Goal: Transaction & Acquisition: Purchase product/service

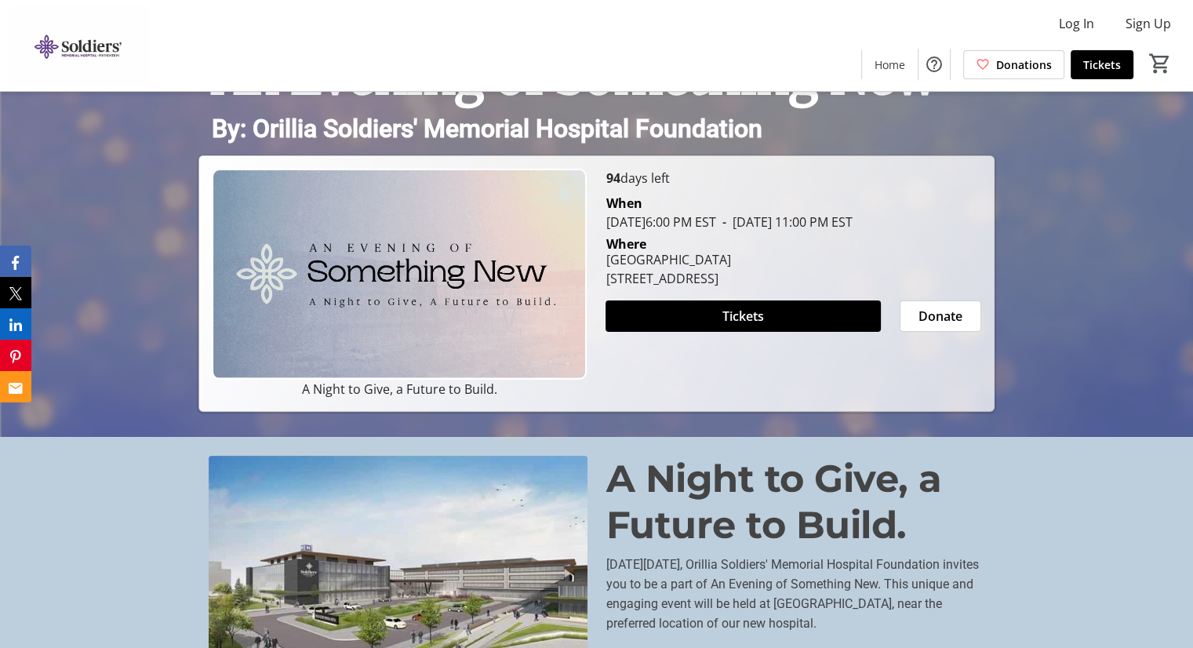
scroll to position [78, 0]
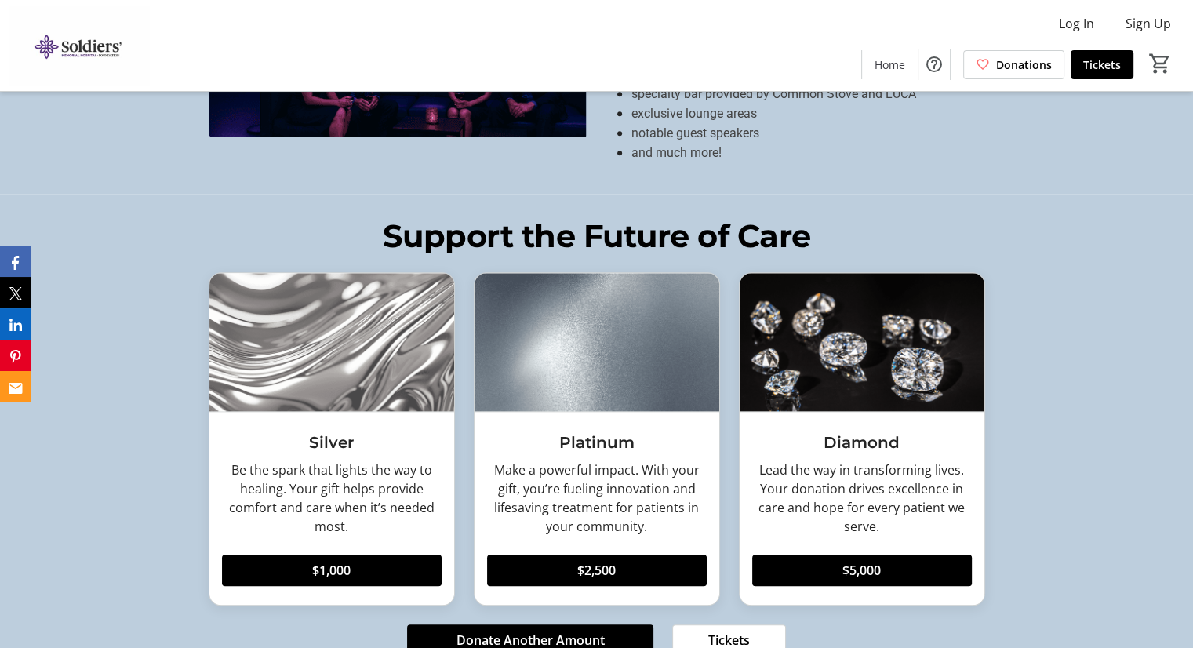
scroll to position [1568, 0]
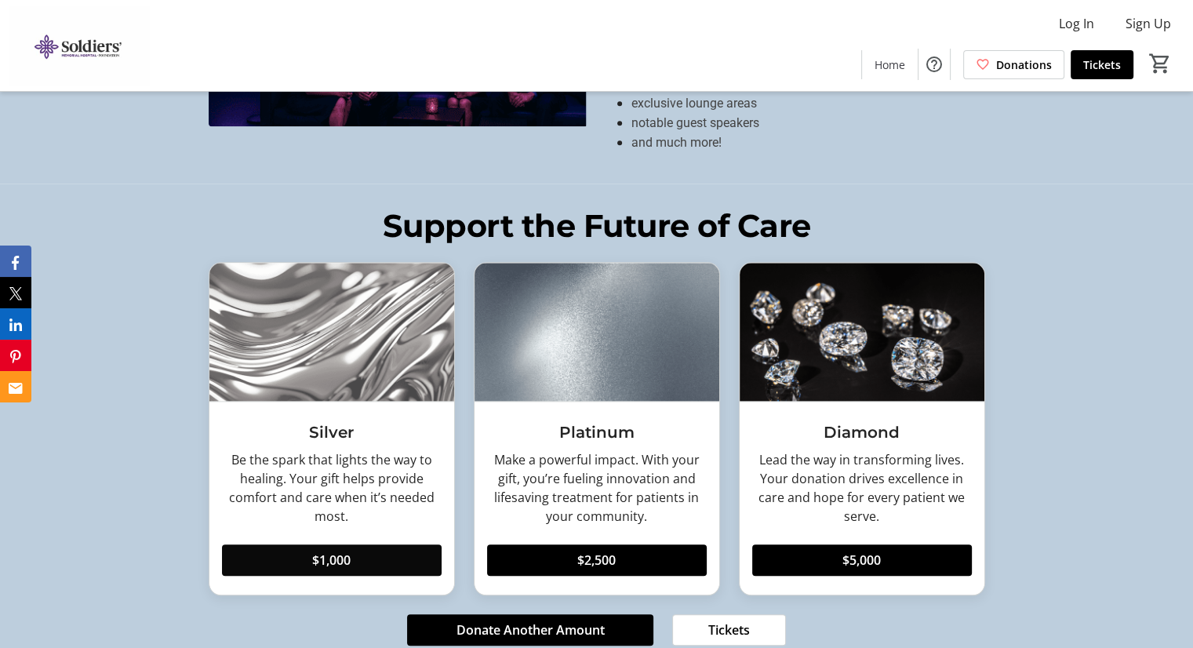
click at [336, 550] on span "$1,000" at bounding box center [331, 559] width 38 height 19
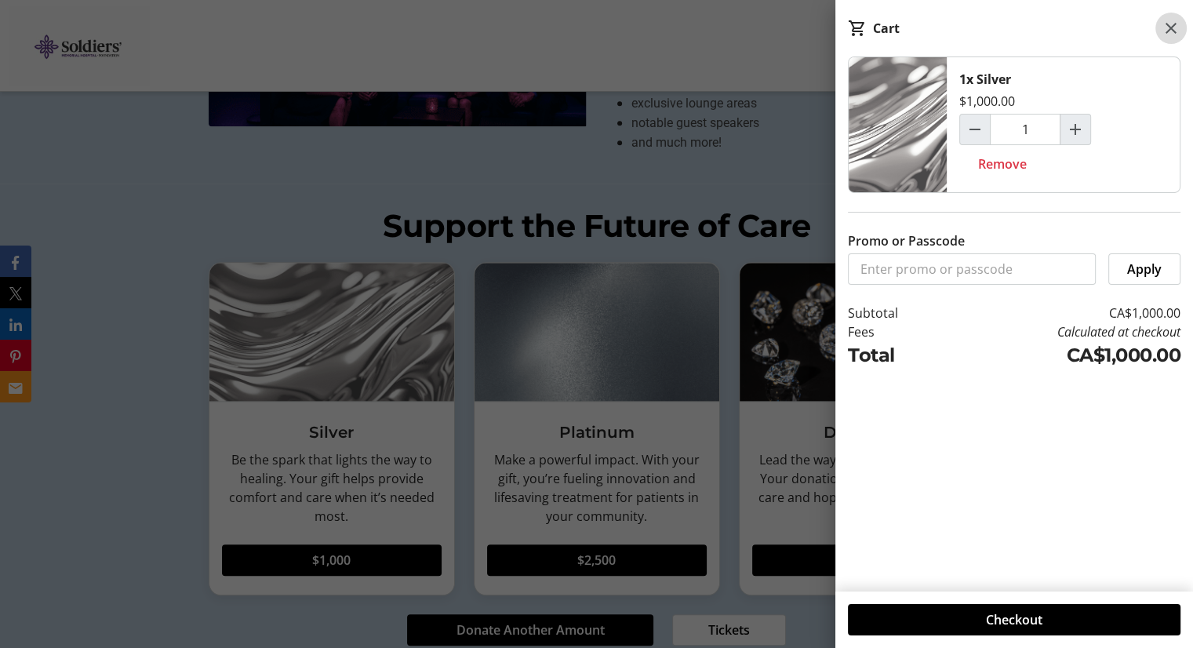
click at [1166, 35] on mat-icon at bounding box center [1170, 28] width 19 height 19
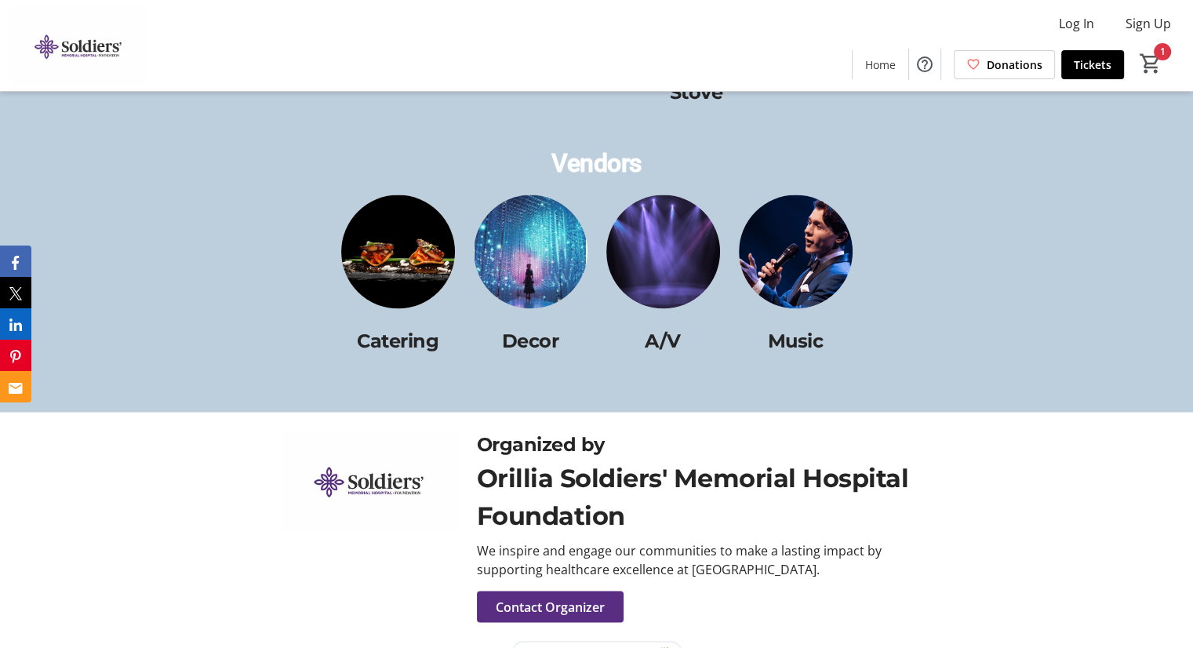
scroll to position [2540, 0]
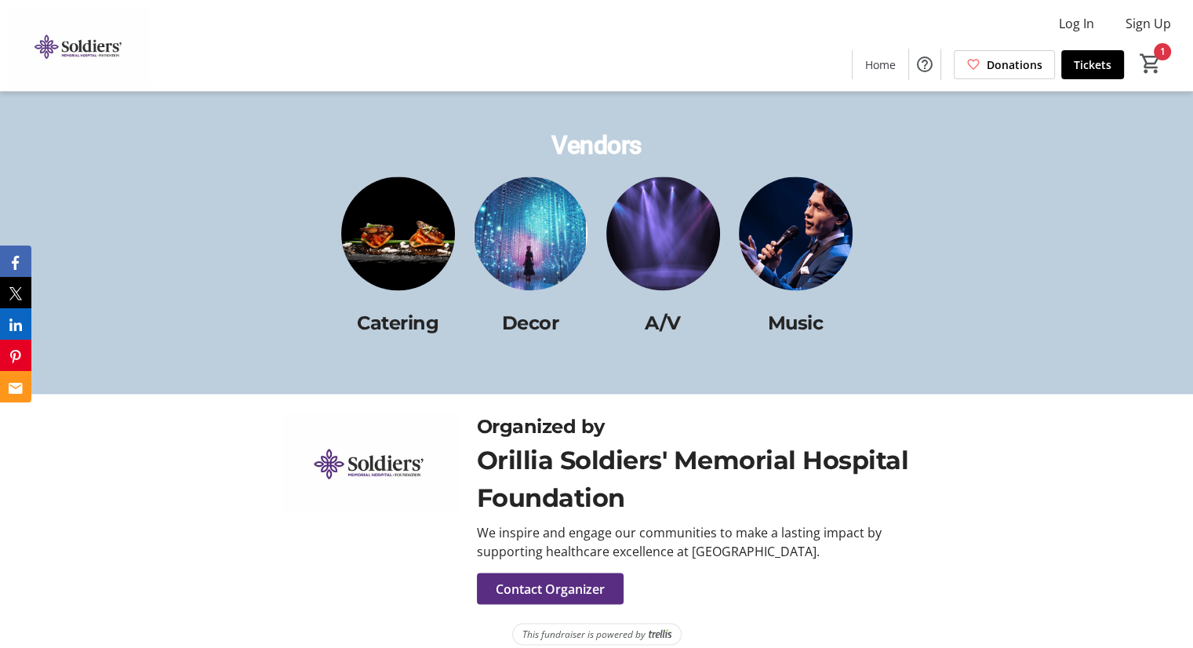
click at [546, 251] on img at bounding box center [531, 233] width 114 height 114
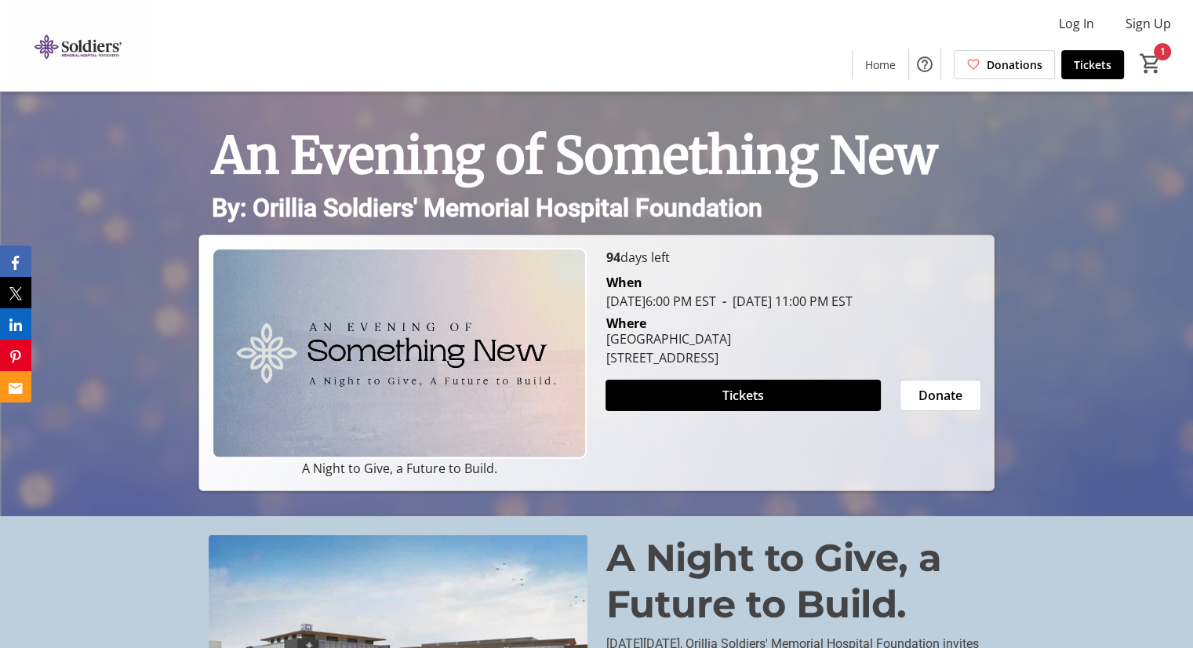
scroll to position [0, 0]
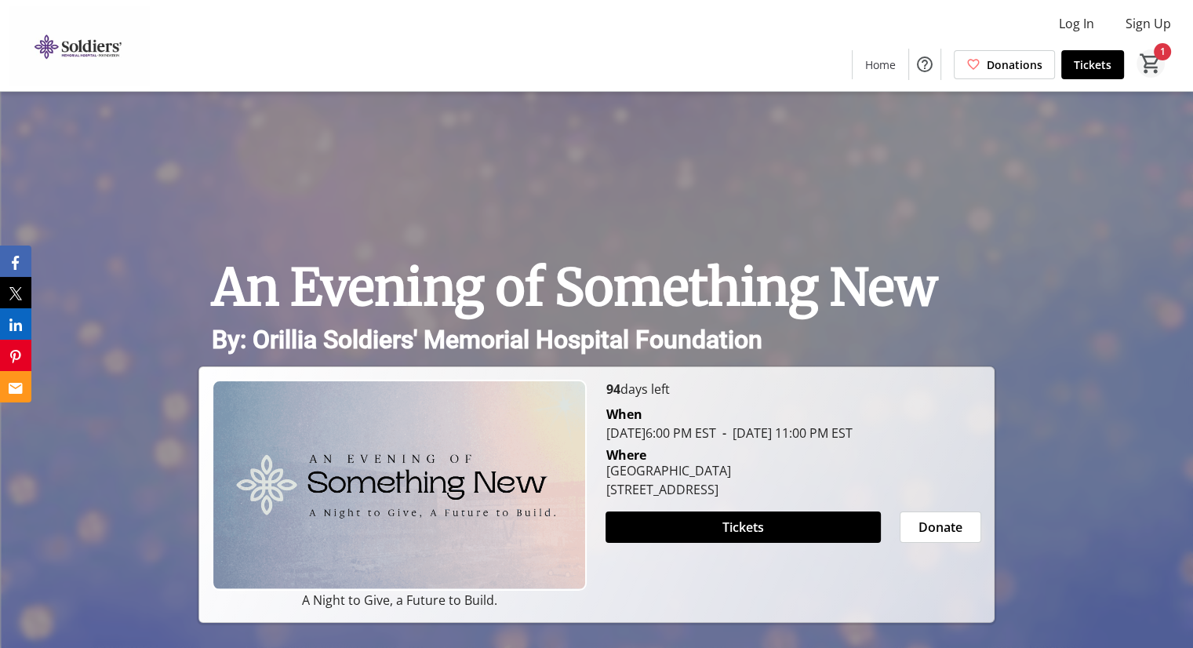
click at [1143, 67] on mat-icon "1" at bounding box center [1151, 64] width 24 height 24
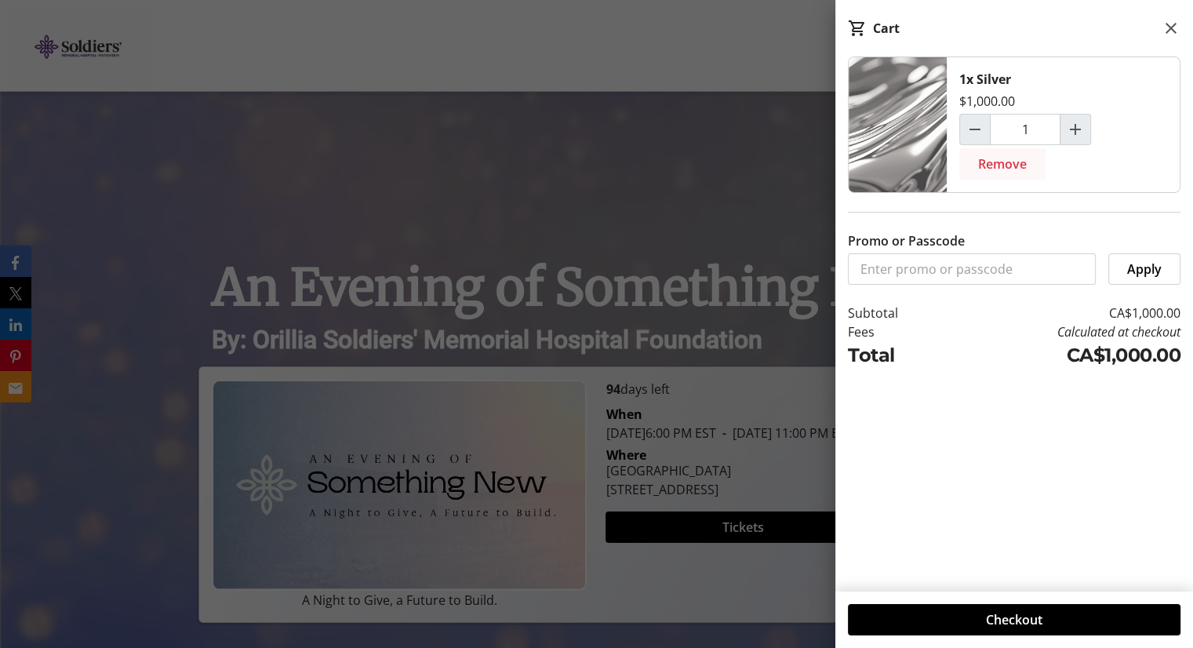
click at [1004, 165] on span "Remove" at bounding box center [1002, 163] width 49 height 19
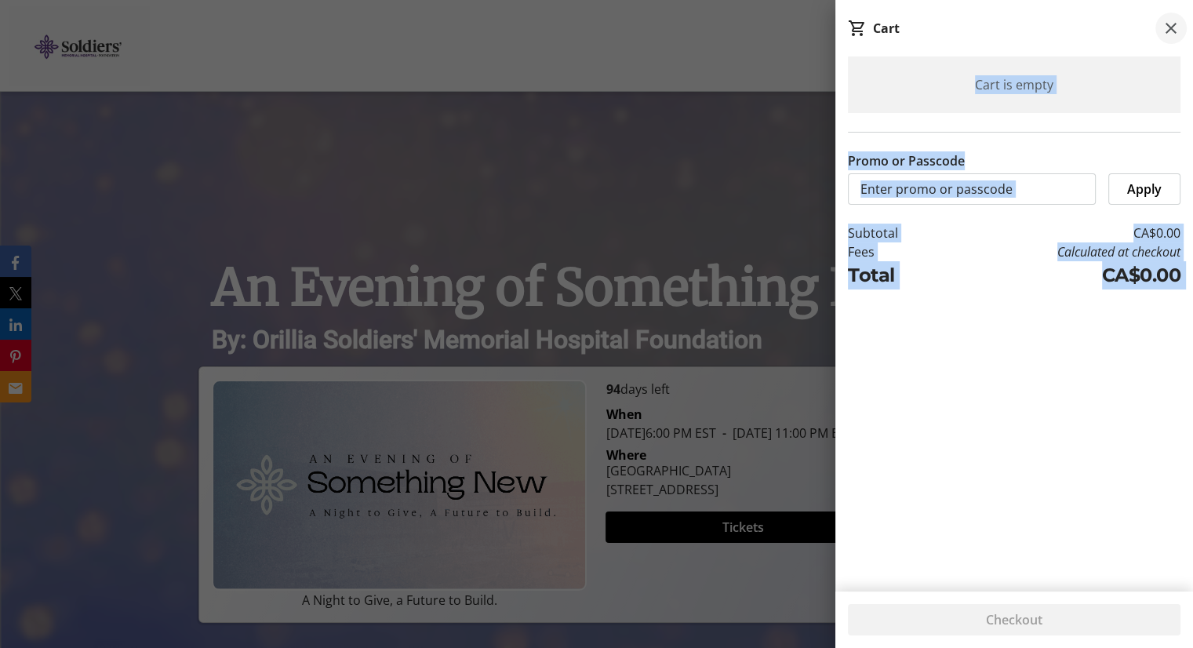
drag, startPoint x: 1168, startPoint y: 18, endPoint x: 1169, endPoint y: 26, distance: 7.9
click at [1168, 24] on div "Cart Cart is empty Promo or Passcode Apply Subtotal CA$0.00 Fees Calculated at …" at bounding box center [1014, 324] width 358 height 648
click at [1169, 30] on mat-icon at bounding box center [1170, 28] width 19 height 19
